Goal: Task Accomplishment & Management: Manage account settings

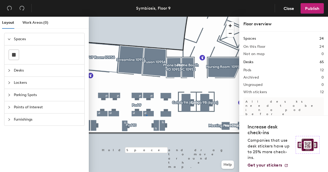
click at [146, 17] on div at bounding box center [164, 17] width 150 height 0
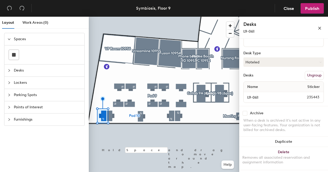
scroll to position [56, 0]
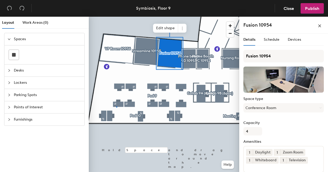
click at [116, 17] on div at bounding box center [164, 17] width 150 height 0
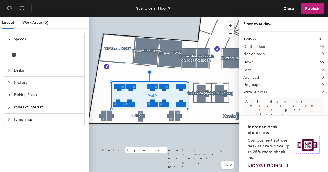
click at [102, 17] on div at bounding box center [164, 17] width 150 height 0
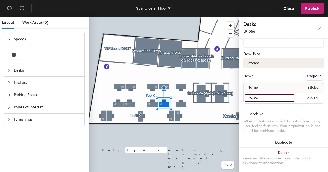
click at [286, 99] on input "L9-056" at bounding box center [270, 97] width 50 height 7
click at [263, 98] on input "L9-056" at bounding box center [270, 97] width 50 height 7
type input "L9-054"
click at [288, 97] on input "L9-057" at bounding box center [270, 97] width 50 height 7
click at [266, 99] on input "L9-057" at bounding box center [270, 97] width 50 height 7
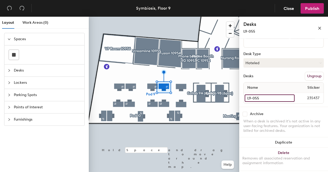
type input "L9-055"
click at [285, 97] on input "L9-059" at bounding box center [270, 97] width 50 height 7
click at [272, 97] on input "L9-059" at bounding box center [270, 97] width 50 height 7
type input "L9-056"
click at [285, 97] on input "L9-058" at bounding box center [270, 97] width 50 height 7
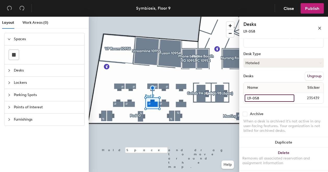
click at [270, 97] on input "L9-058" at bounding box center [270, 97] width 50 height 7
type input "L9-057"
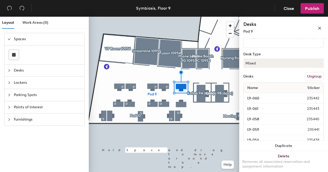
scroll to position [40, 0]
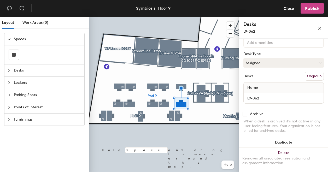
click at [315, 8] on span "Publish" at bounding box center [312, 8] width 14 height 5
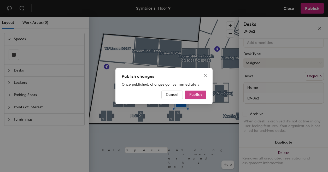
click at [192, 94] on span "Publish" at bounding box center [195, 94] width 13 height 4
